Goal: Obtain resource: Download file/media

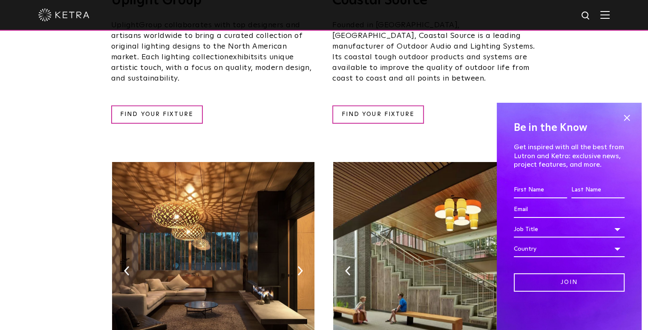
scroll to position [426, 0]
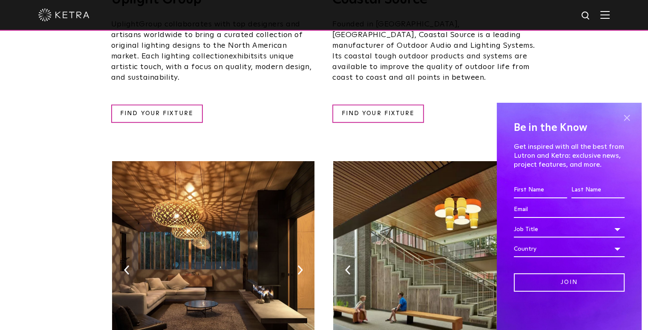
click at [629, 118] on span at bounding box center [626, 117] width 13 height 13
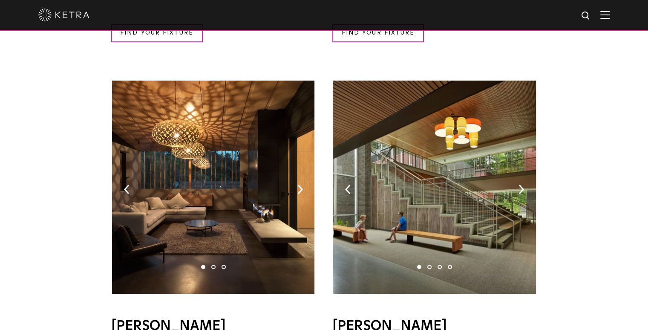
scroll to position [540, 0]
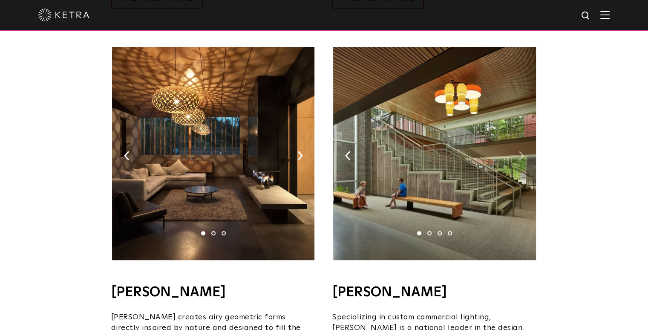
click at [520, 151] on img at bounding box center [521, 155] width 6 height 9
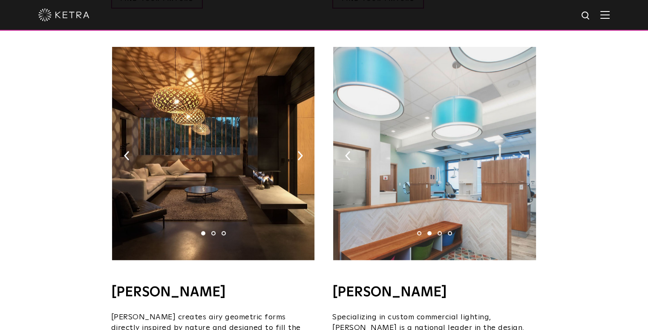
click at [519, 151] on img at bounding box center [521, 155] width 6 height 9
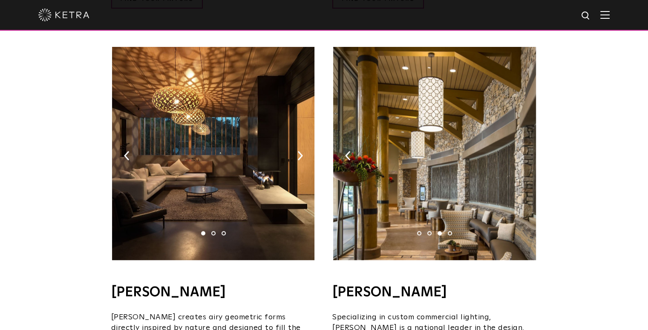
click at [519, 151] on img at bounding box center [521, 155] width 6 height 9
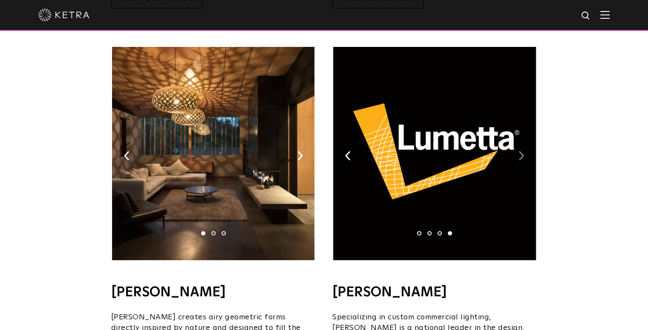
click at [519, 151] on img at bounding box center [521, 155] width 6 height 9
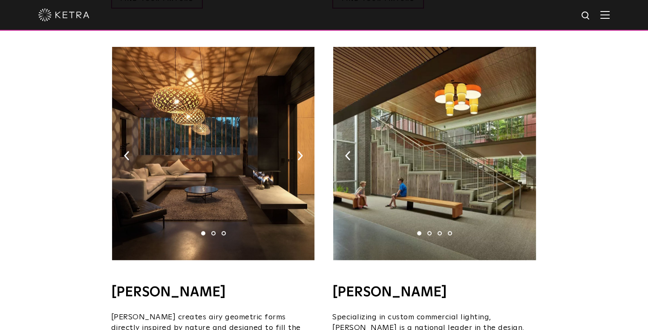
click at [519, 151] on img at bounding box center [521, 155] width 6 height 9
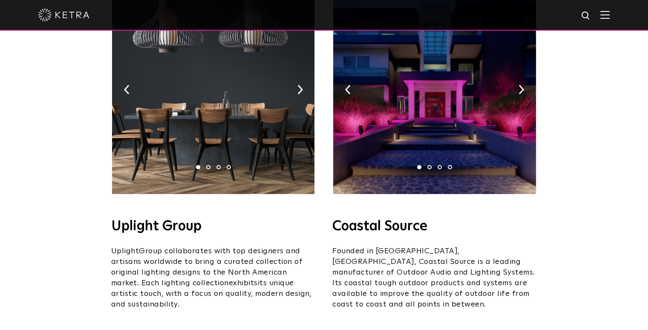
scroll to position [0, 0]
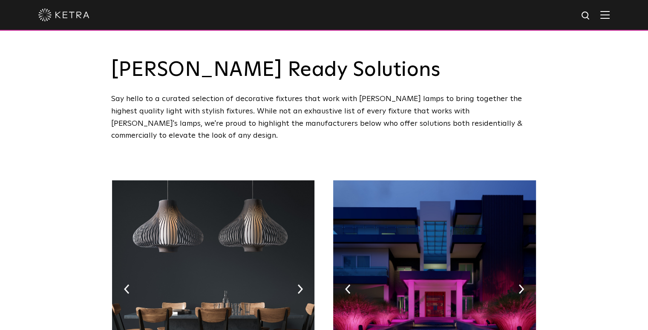
click at [608, 12] on img at bounding box center [604, 15] width 9 height 8
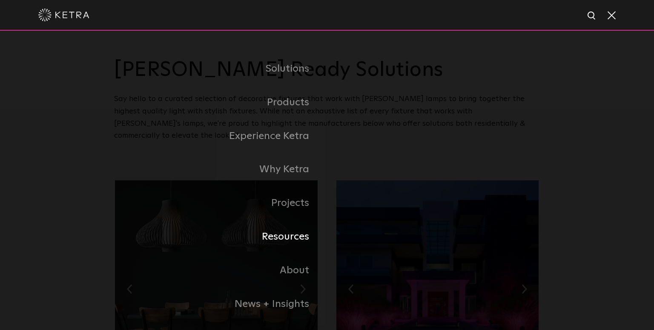
click at [306, 233] on link "Resources" at bounding box center [220, 237] width 213 height 34
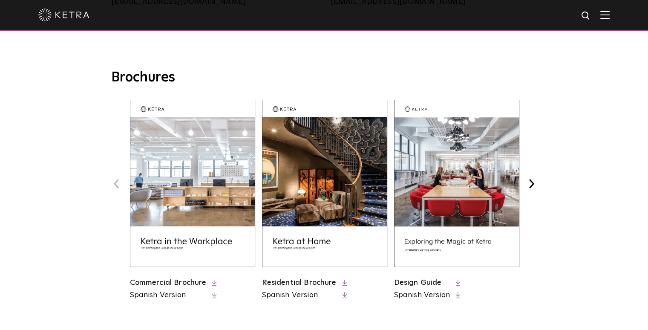
scroll to position [298, 0]
click at [528, 183] on button "Next" at bounding box center [531, 183] width 11 height 11
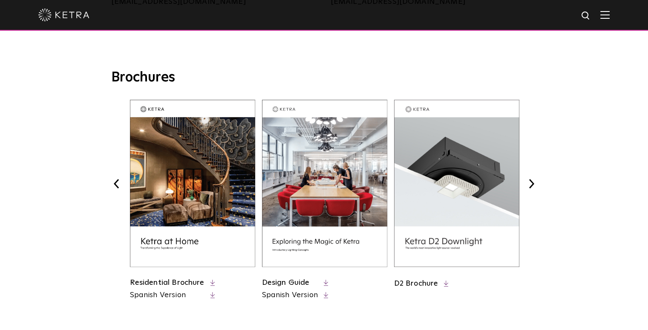
click at [528, 183] on button "Next" at bounding box center [531, 183] width 11 height 11
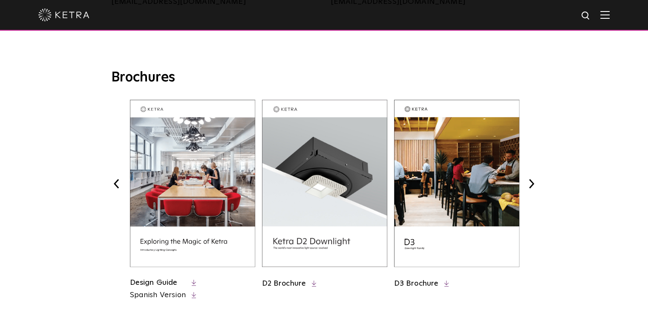
click at [546, 113] on div "Brochures Previous Commercial Brochure Spanish Version" at bounding box center [323, 185] width 583 height 232
click at [529, 178] on button "Next" at bounding box center [531, 183] width 11 height 11
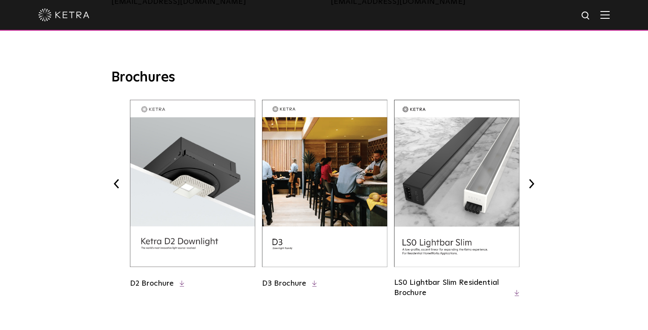
click at [529, 178] on button "Next" at bounding box center [531, 183] width 11 height 11
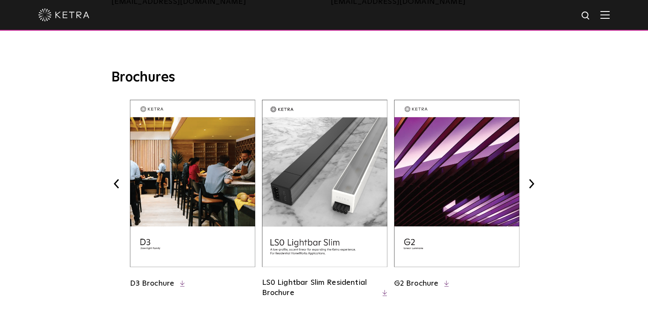
click at [529, 178] on button "Next" at bounding box center [531, 183] width 11 height 11
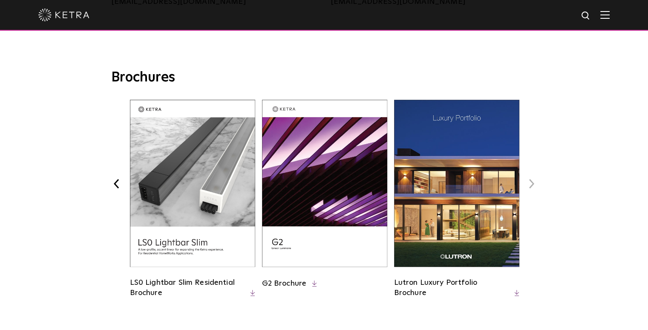
click at [529, 178] on button "Next" at bounding box center [531, 183] width 11 height 11
click at [566, 188] on div "Brochures Previous Commercial Brochure Spanish Version" at bounding box center [323, 185] width 583 height 232
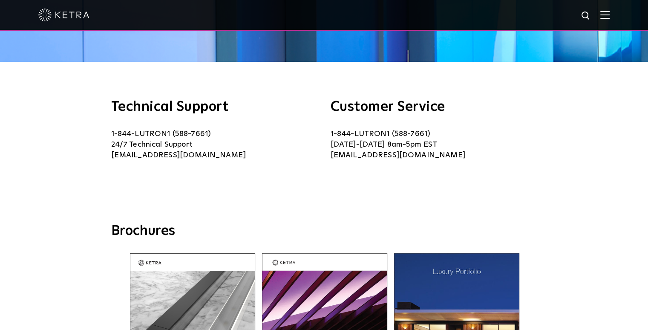
scroll to position [213, 0]
